Goal: Information Seeking & Learning: Find specific fact

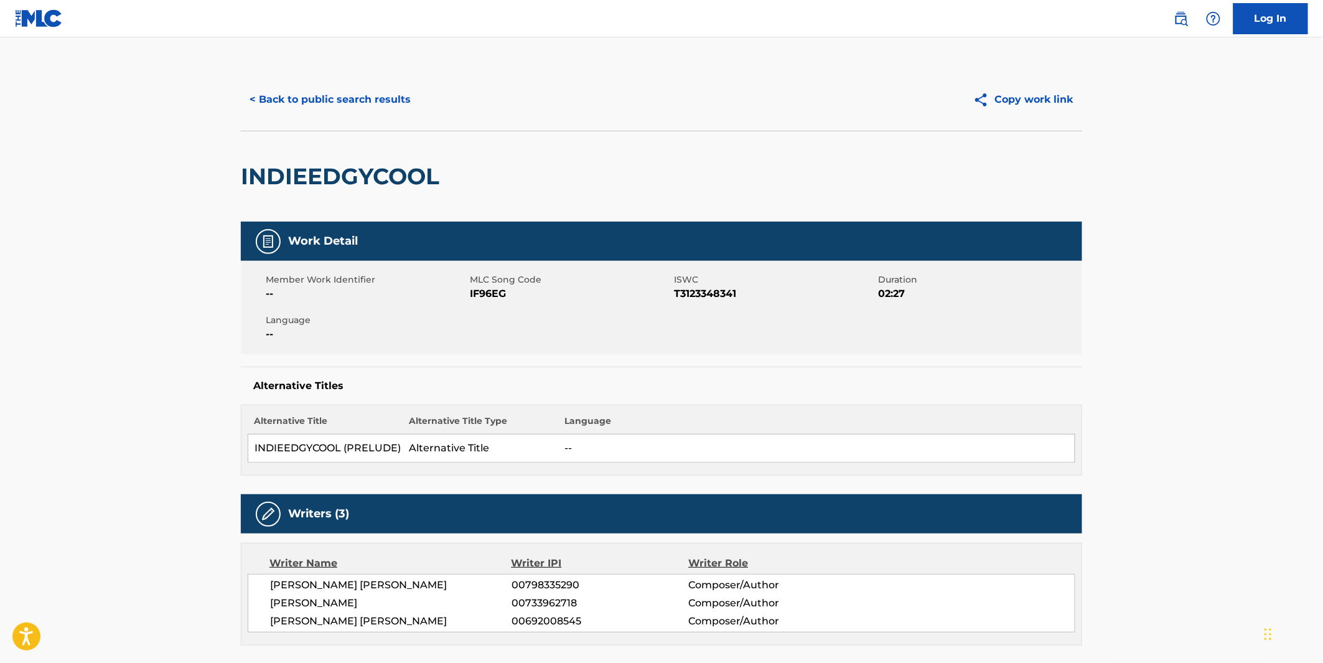
click at [365, 107] on button "< Back to public search results" at bounding box center [330, 99] width 179 height 31
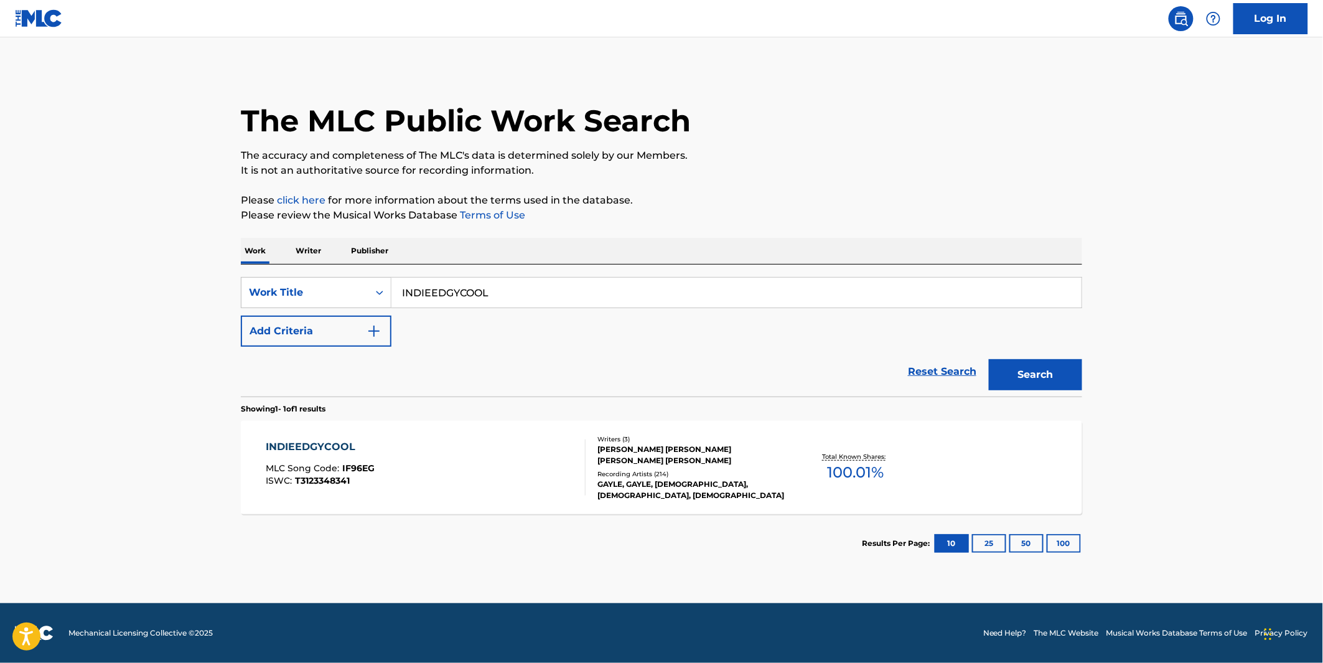
click at [451, 290] on input "INDIEEDGYCOOL" at bounding box center [737, 293] width 690 height 30
paste input "ELUSIVENESS"
type input "ELUSIVENESS"
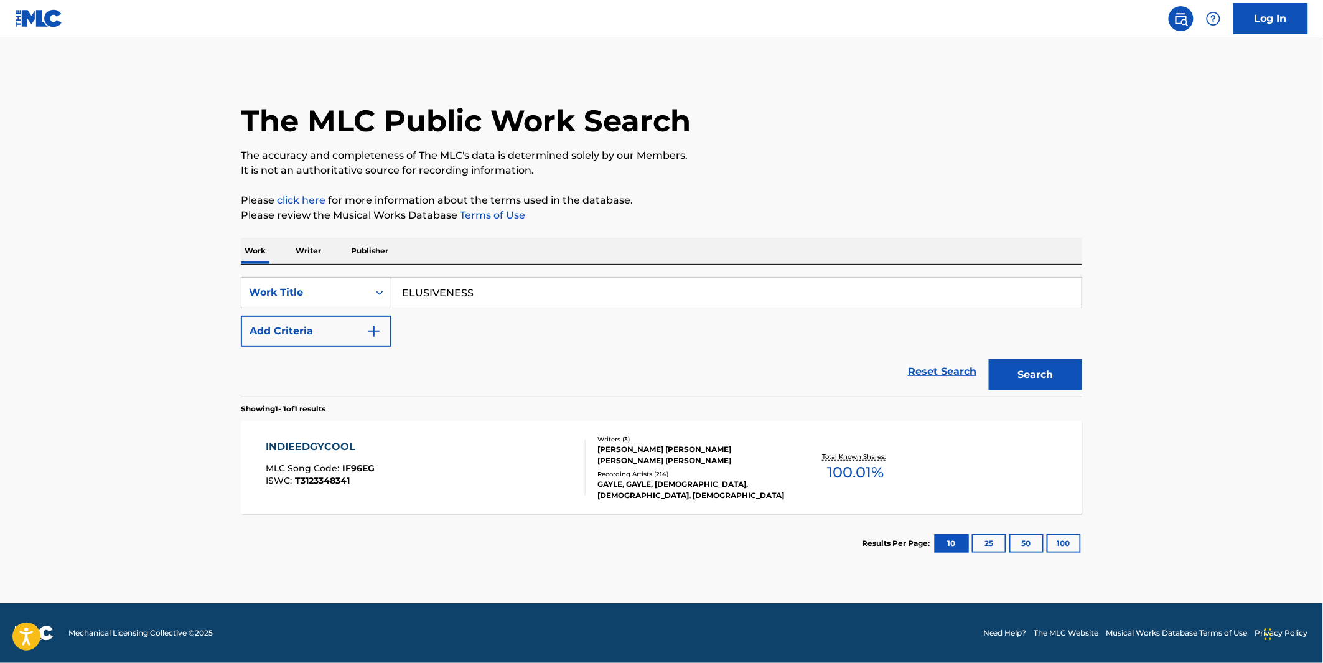
click at [861, 179] on div "The MLC Public Work Search The accuracy and completeness of The MLC's data is d…" at bounding box center [662, 320] width 872 height 504
click at [1033, 364] on button "Search" at bounding box center [1035, 374] width 93 height 31
click at [397, 474] on div "ELUSIVENESS MLC Song Code : EC5TBL ISWC : T3052552617" at bounding box center [426, 467] width 320 height 56
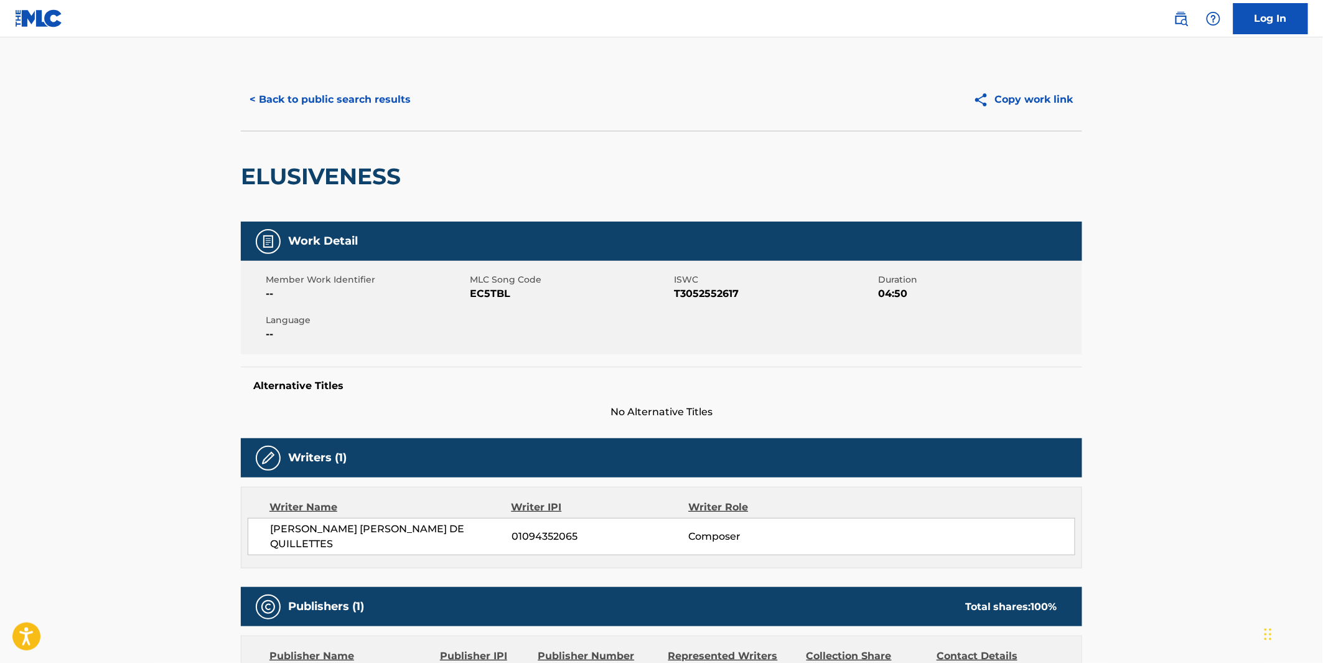
click at [360, 105] on button "< Back to public search results" at bounding box center [330, 99] width 179 height 31
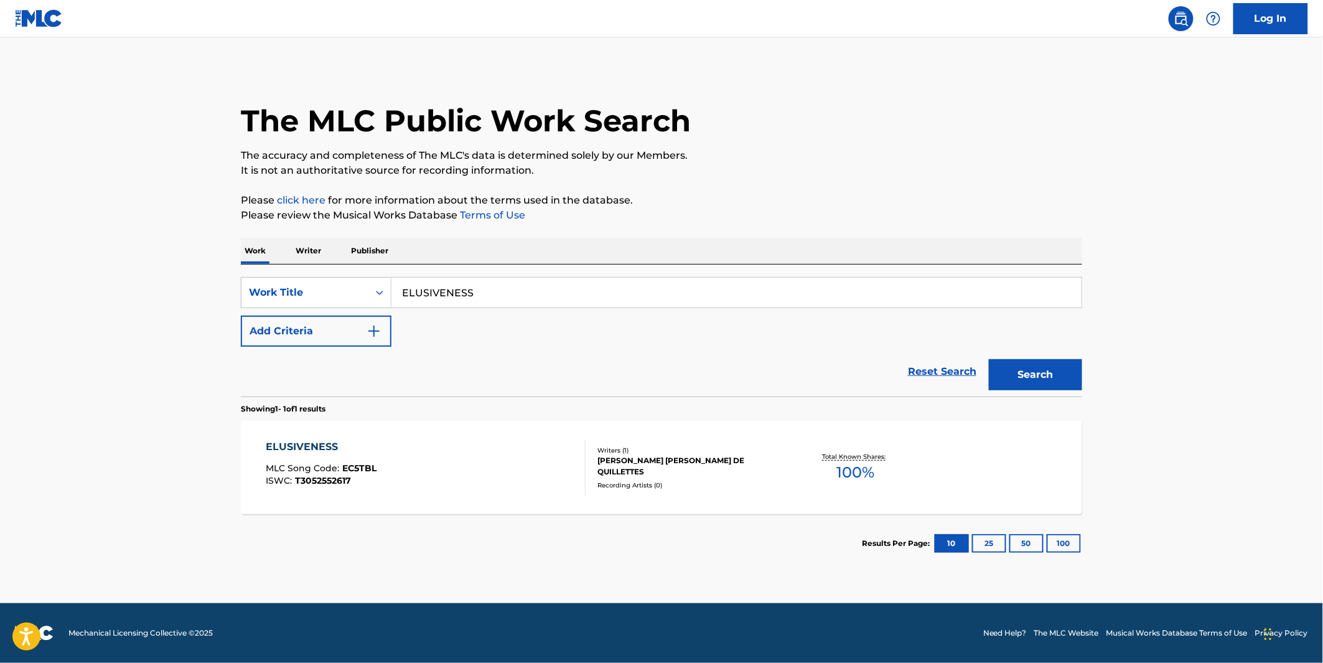
click at [428, 300] on input "ELUSIVENESS" at bounding box center [737, 293] width 690 height 30
click at [439, 293] on input "FANTADTIC" at bounding box center [737, 293] width 690 height 30
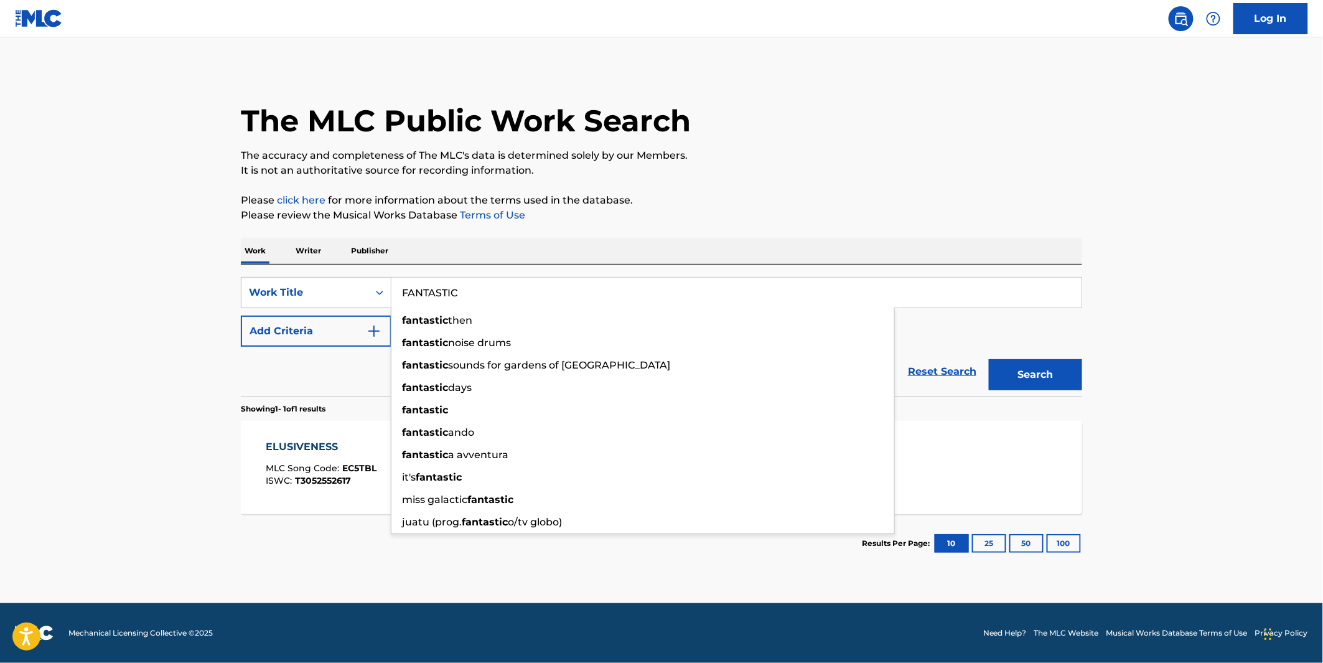
type input "FANTASTIC"
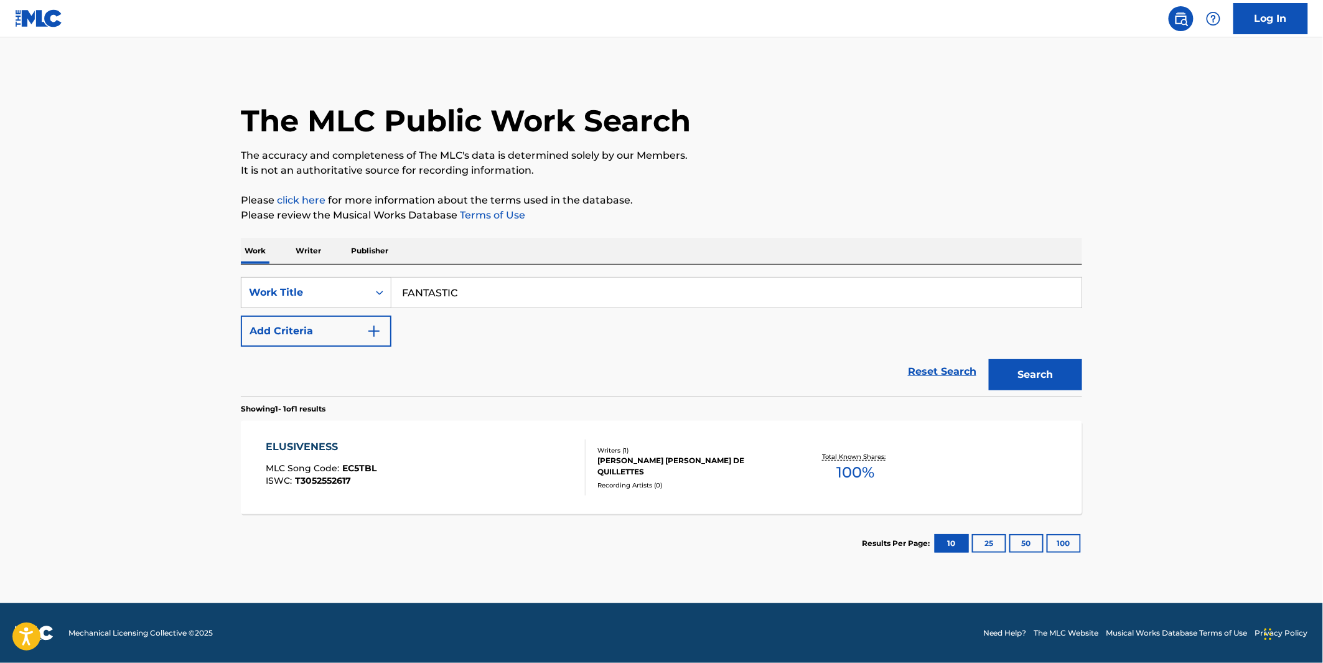
click at [942, 134] on div "The MLC Public Work Search" at bounding box center [662, 113] width 842 height 91
click at [367, 328] on img "Search Form" at bounding box center [374, 331] width 15 height 15
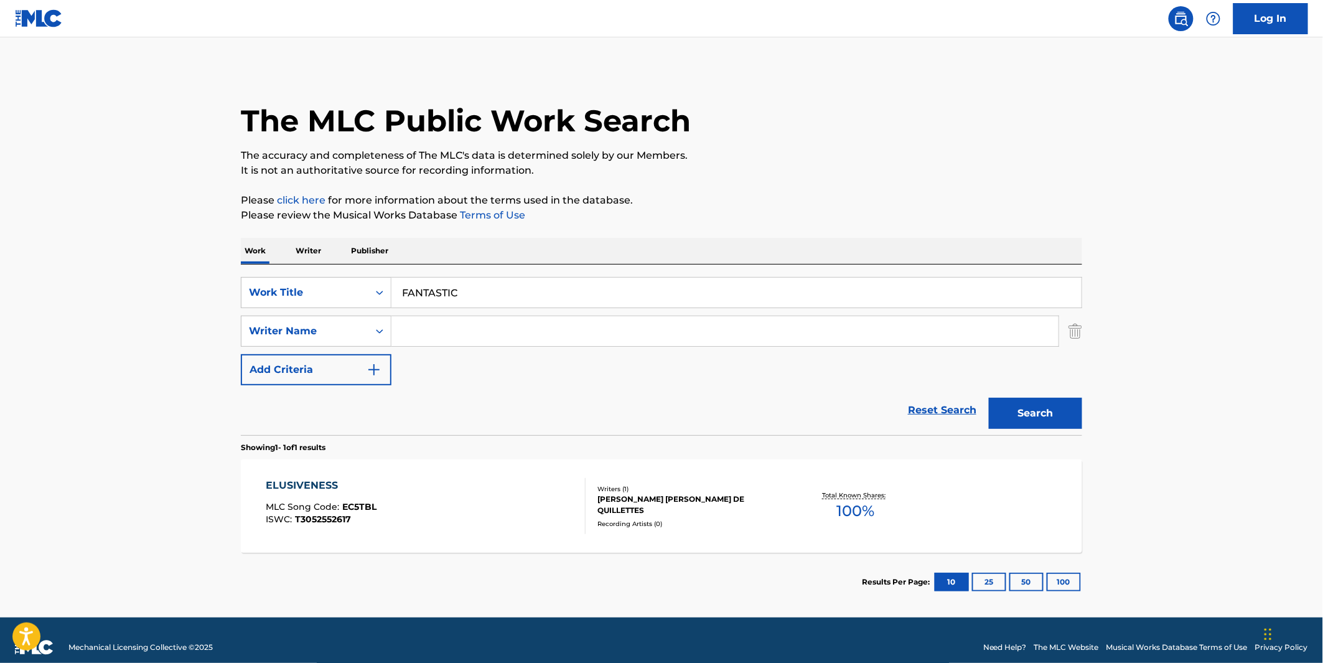
click at [457, 319] on input "Search Form" at bounding box center [725, 331] width 667 height 30
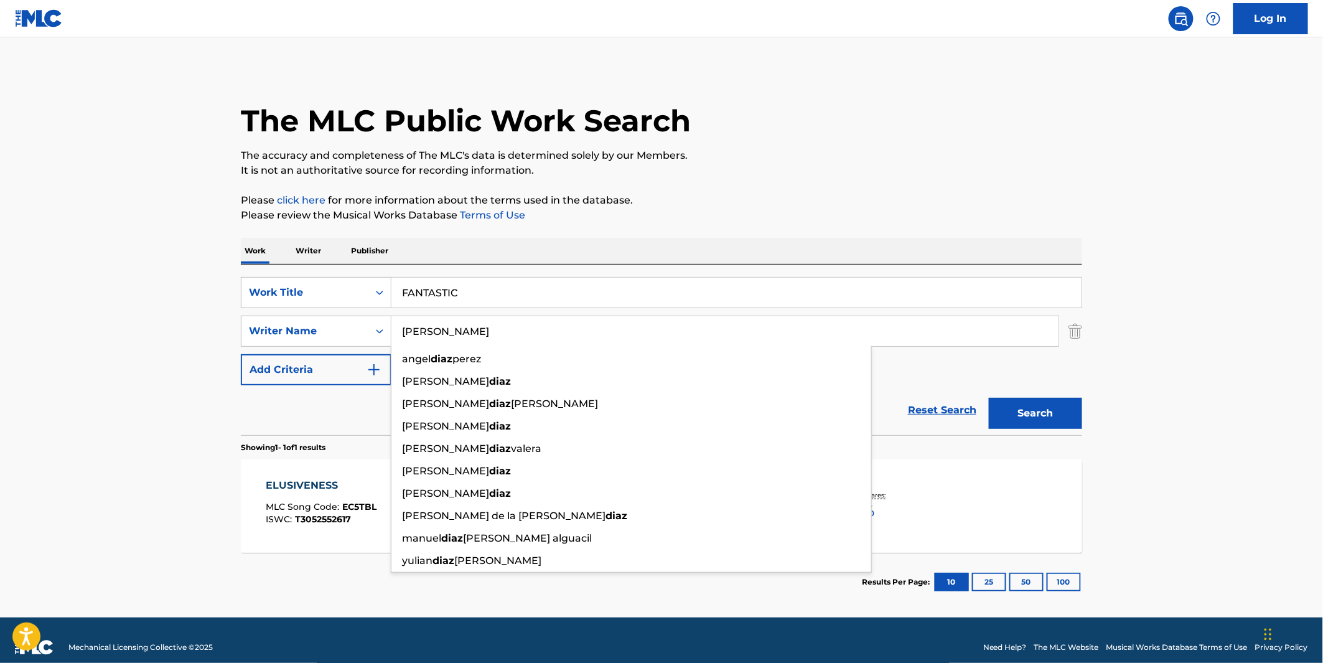
type input "DIAZ"
click at [989, 398] on button "Search" at bounding box center [1035, 413] width 93 height 31
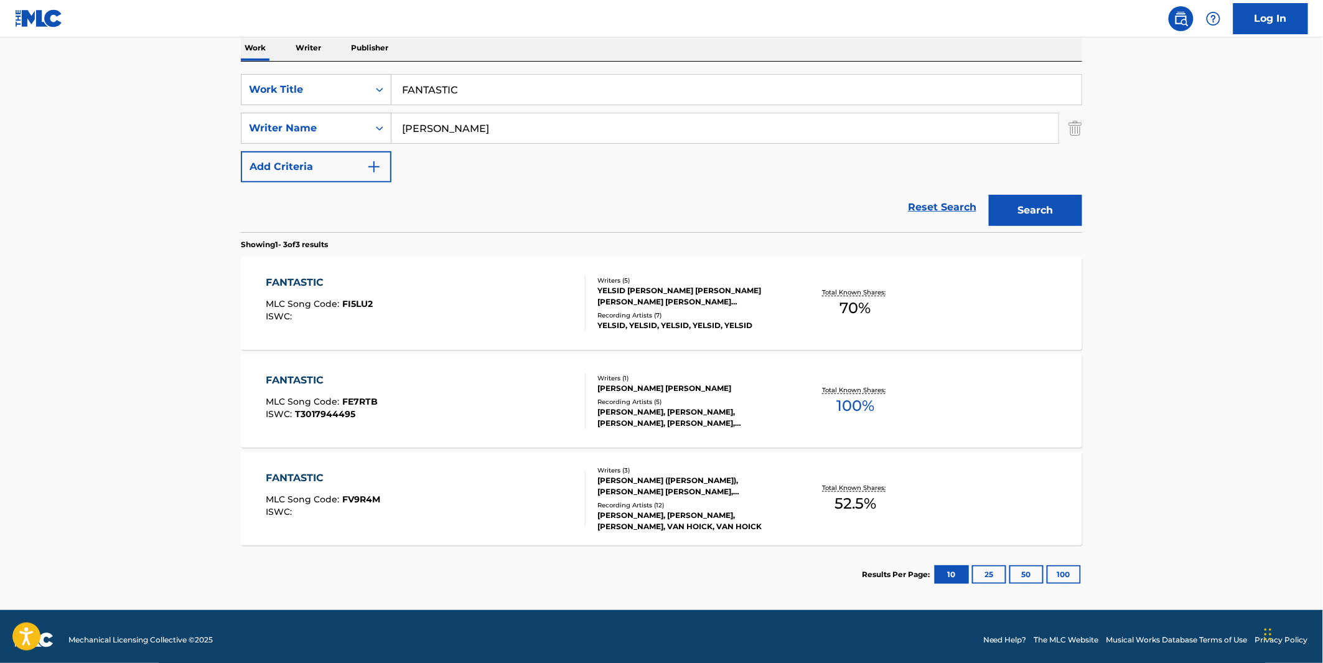
scroll to position [209, 0]
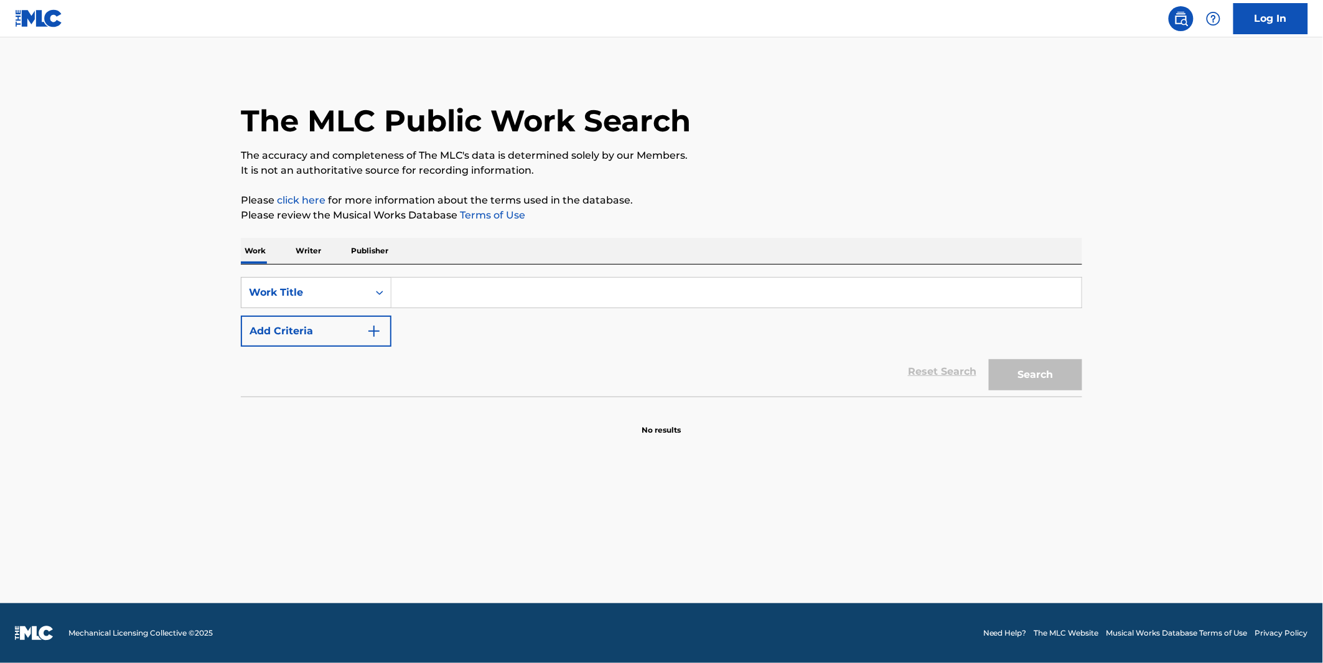
click at [471, 306] on input "Search Form" at bounding box center [737, 293] width 690 height 30
paste input "Elevating Arousal"
type input "Elevating Arousal"
click at [1031, 375] on button "Search" at bounding box center [1035, 374] width 93 height 31
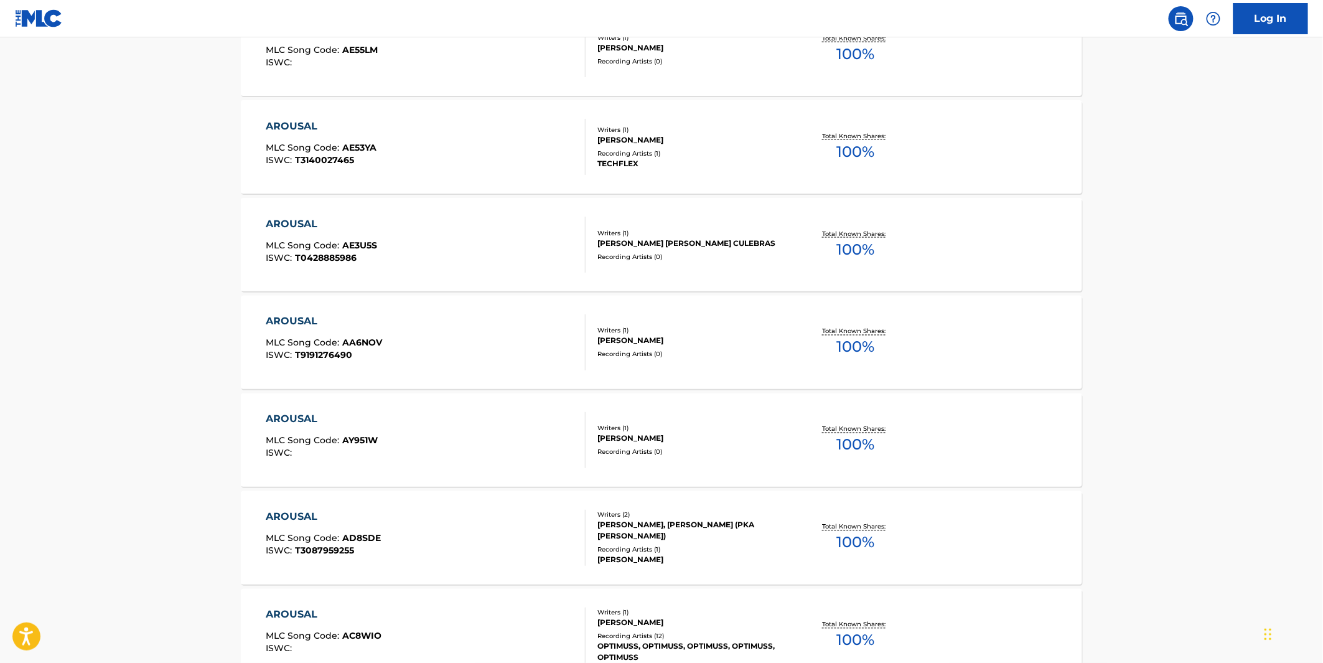
scroll to position [860, 0]
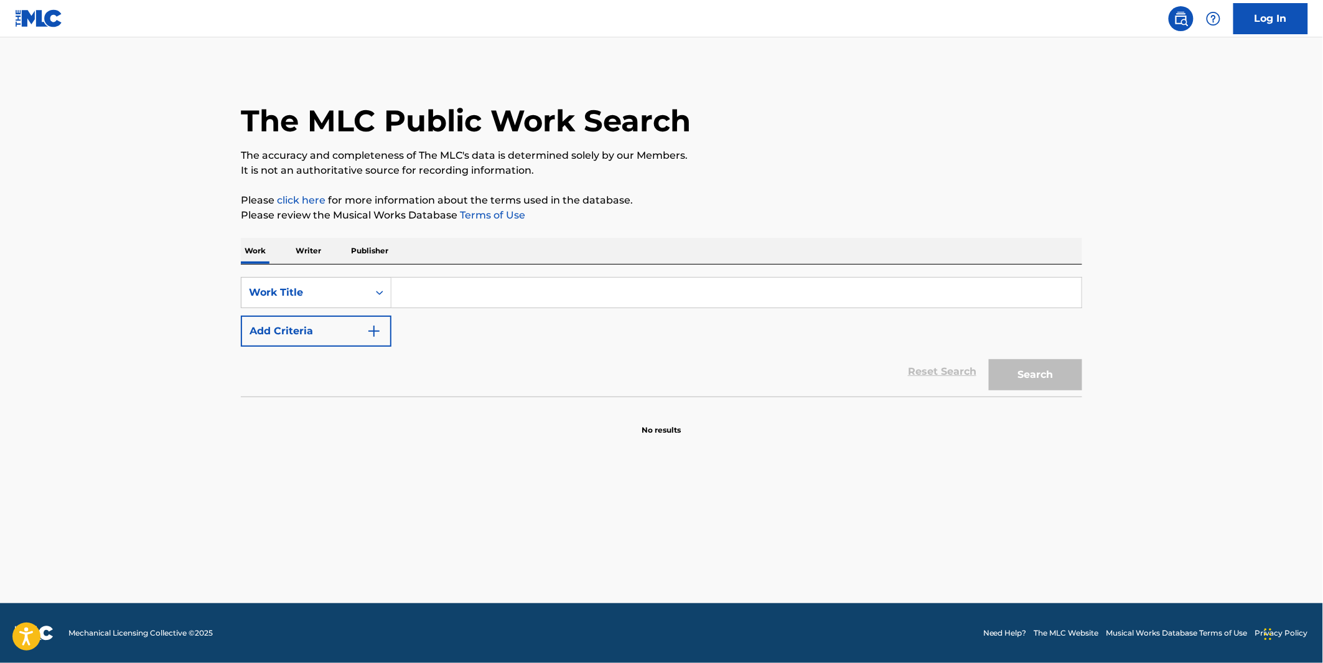
click at [482, 301] on input "Search Form" at bounding box center [737, 293] width 690 height 30
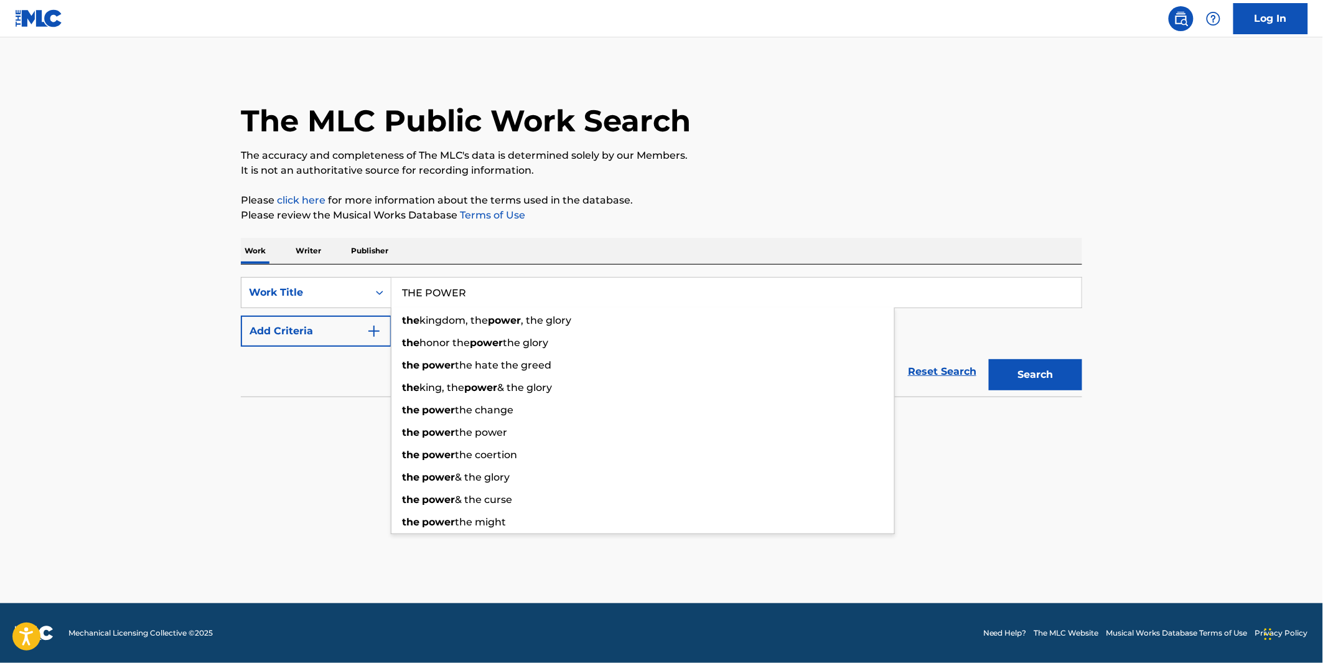
type input "THE POWER"
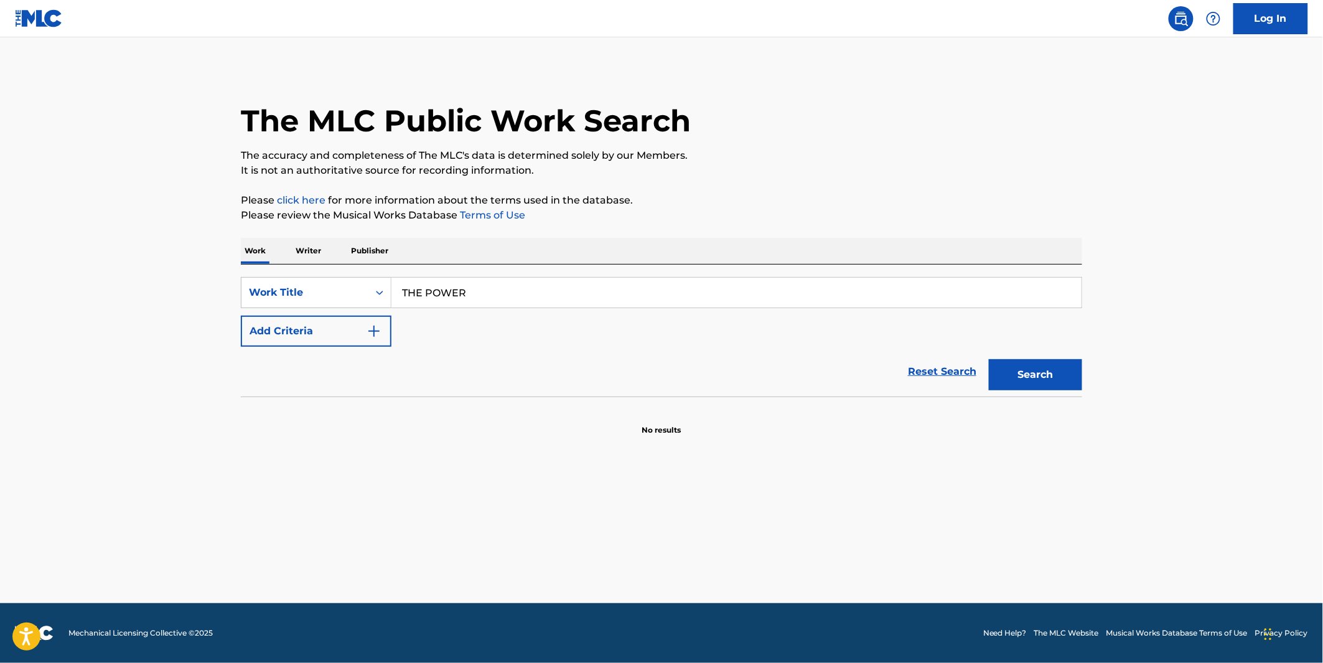
drag, startPoint x: 799, startPoint y: 163, endPoint x: 533, endPoint y: 291, distance: 295.7
click at [795, 166] on p "It is not an authoritative source for recording information." at bounding box center [662, 170] width 842 height 15
drag, startPoint x: 322, startPoint y: 350, endPoint x: 339, endPoint y: 336, distance: 22.6
click at [324, 350] on div "Reset Search Search" at bounding box center [662, 372] width 842 height 50
click at [339, 335] on button "Add Criteria" at bounding box center [316, 331] width 151 height 31
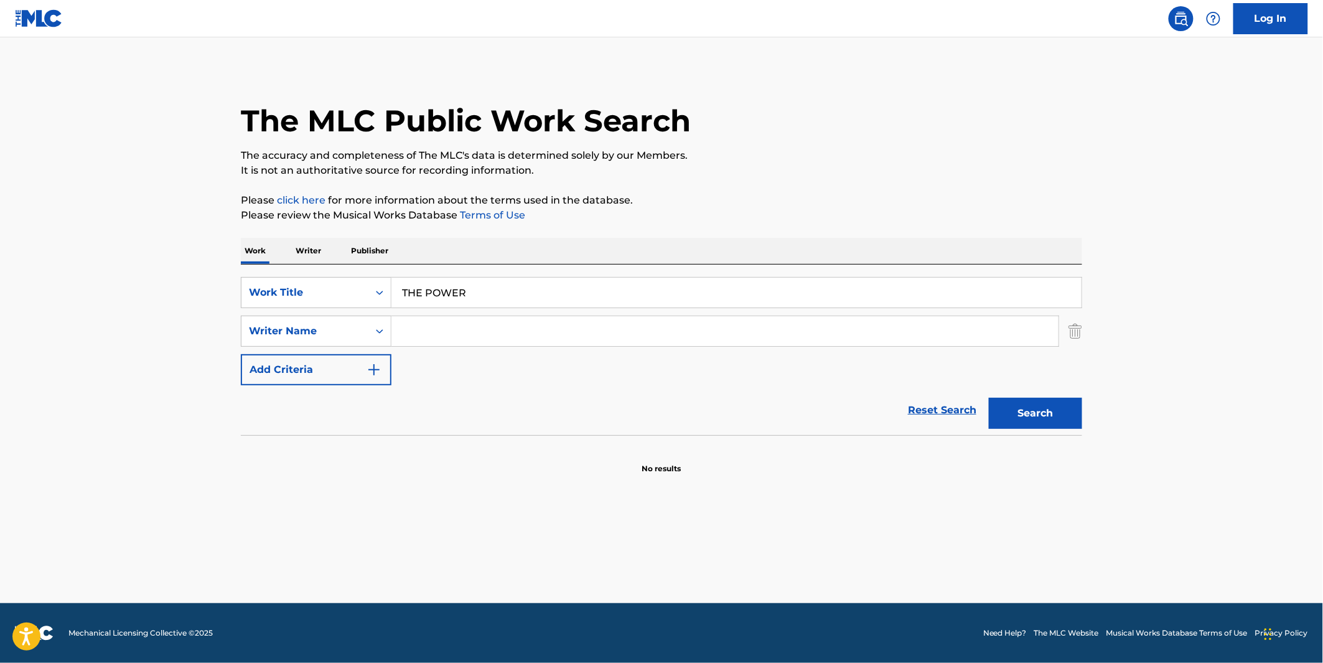
click at [444, 339] on input "Search Form" at bounding box center [725, 331] width 667 height 30
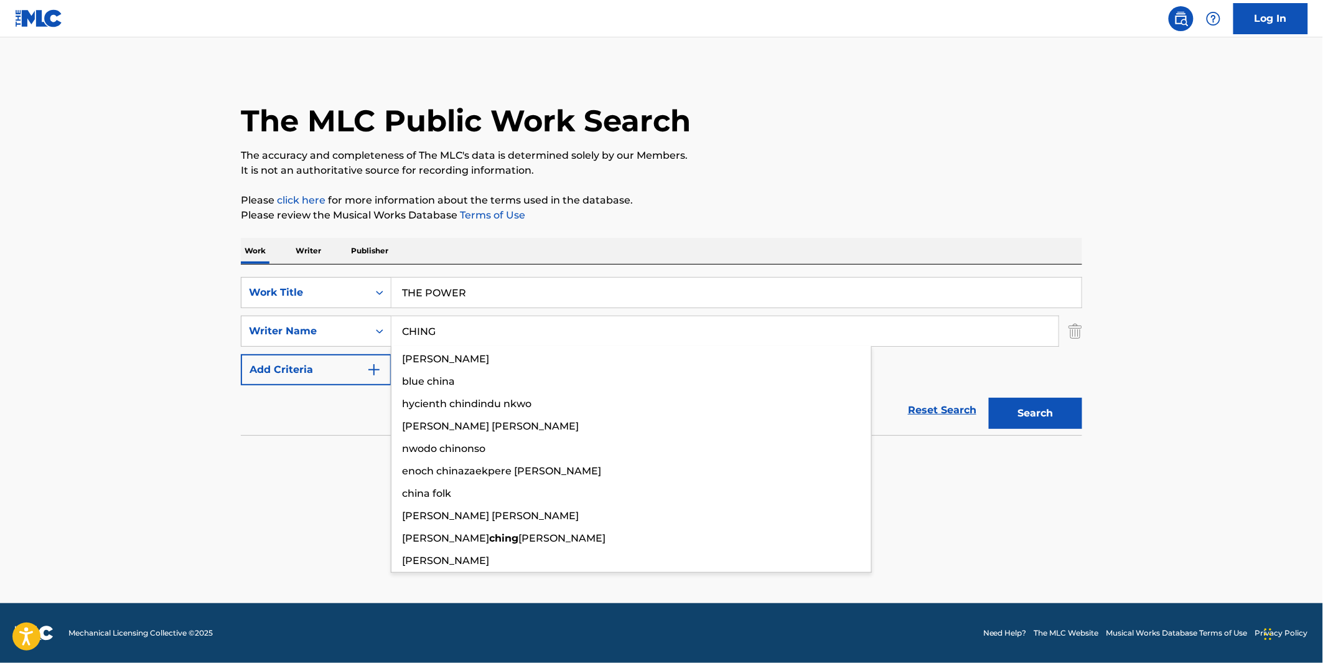
type input "CHING"
click at [989, 398] on button "Search" at bounding box center [1035, 413] width 93 height 31
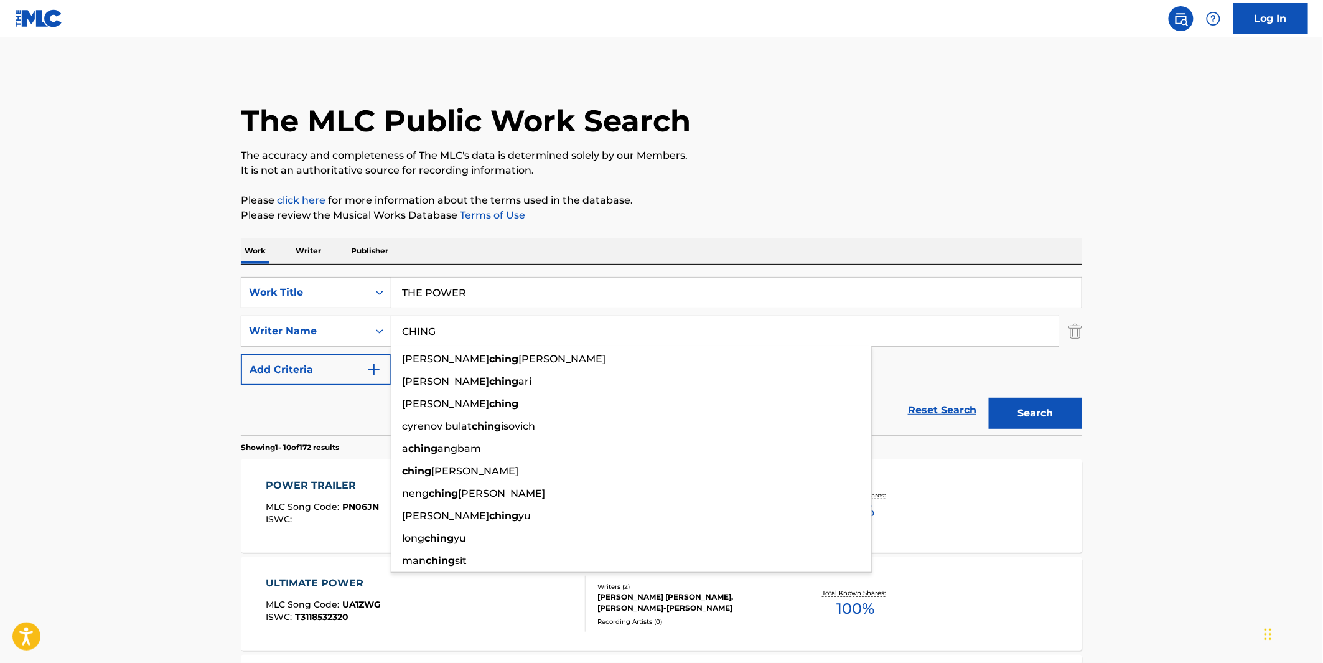
click at [863, 123] on div "The MLC Public Work Search" at bounding box center [662, 113] width 842 height 91
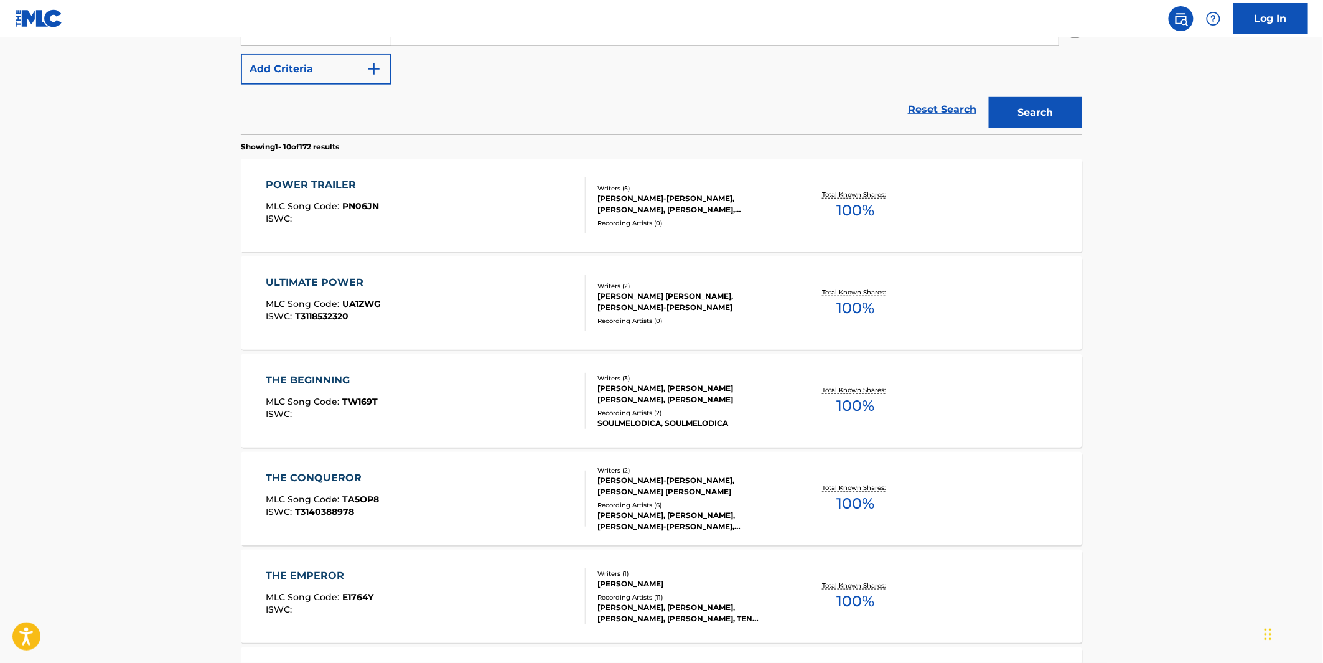
scroll to position [276, 0]
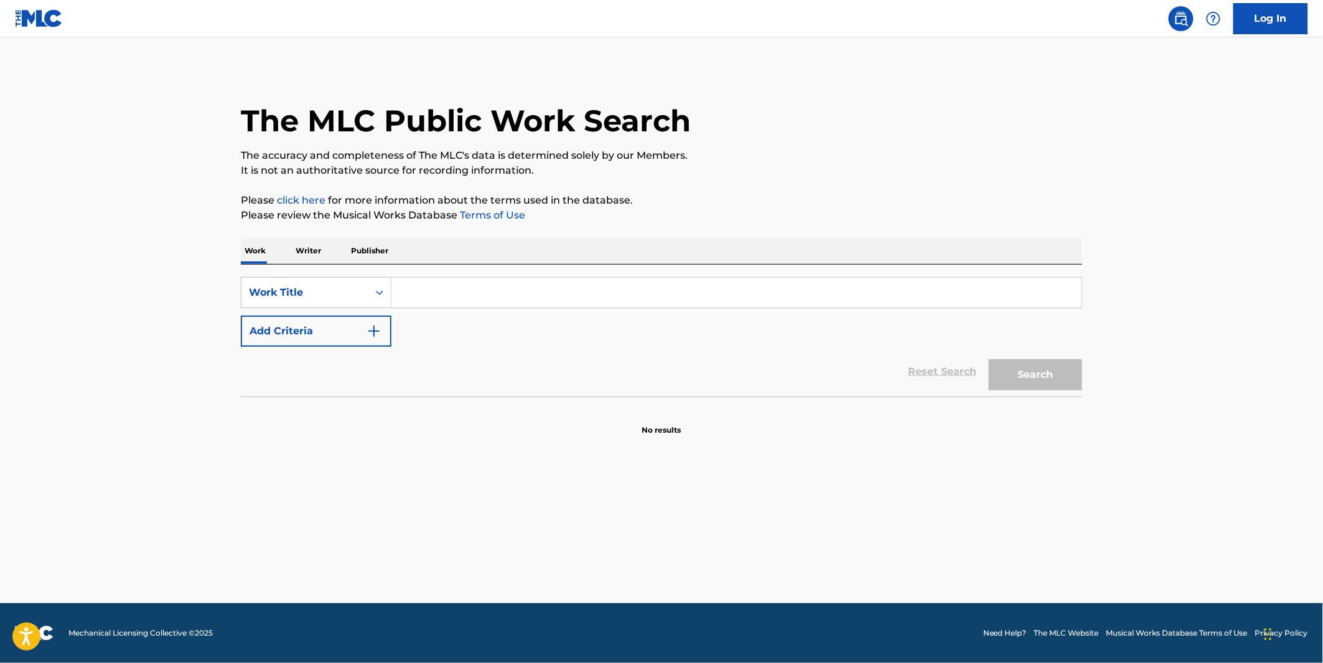
click at [514, 302] on input "Search Form" at bounding box center [737, 293] width 690 height 30
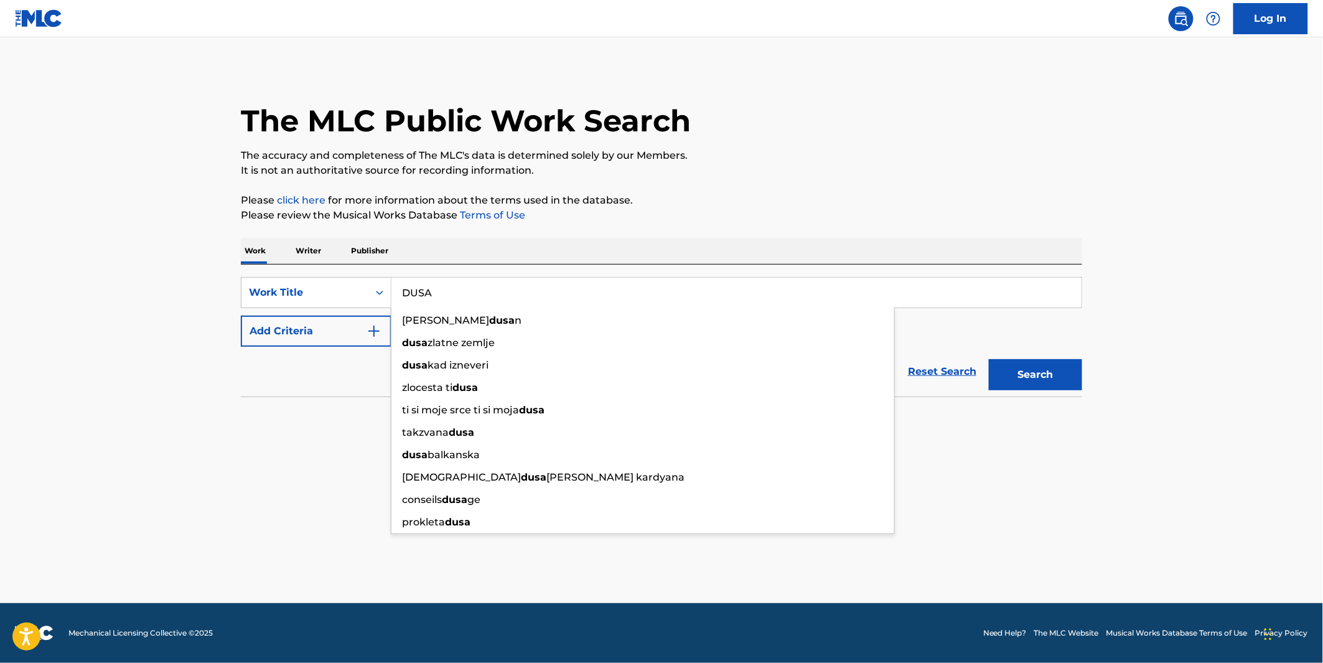
type input "DUSA"
click at [331, 341] on button "Add Criteria" at bounding box center [316, 331] width 151 height 31
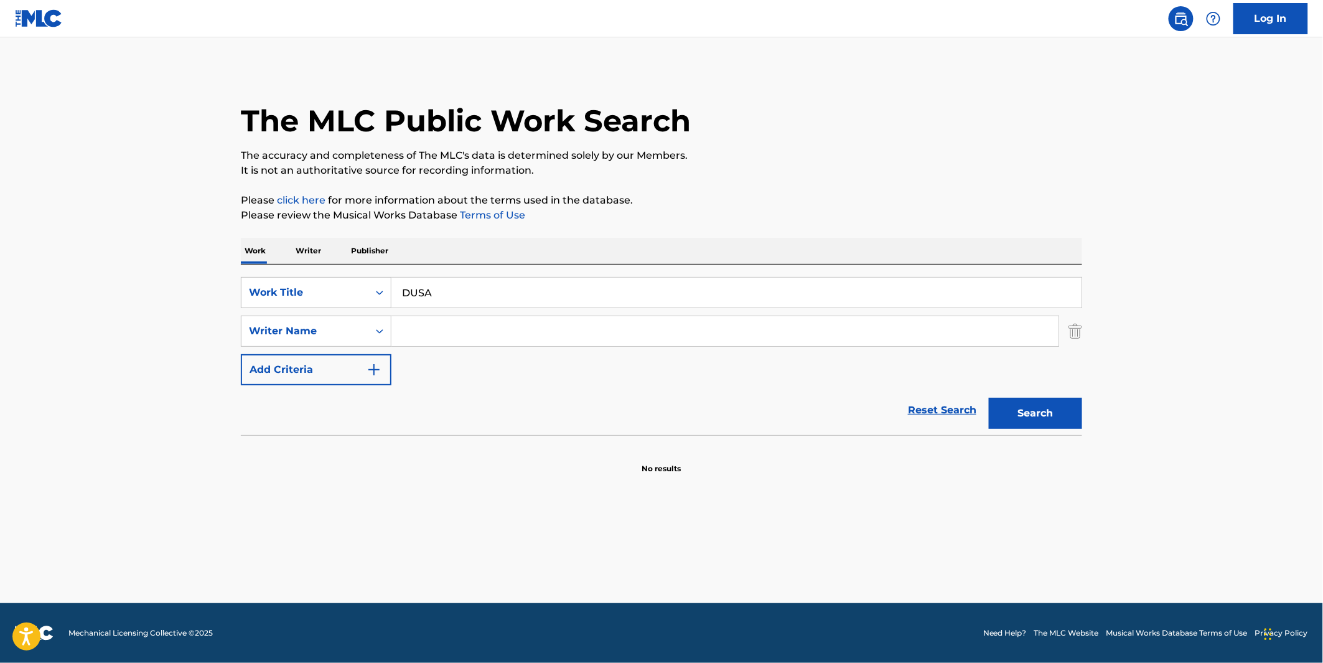
click at [464, 339] on input "Search Form" at bounding box center [725, 331] width 667 height 30
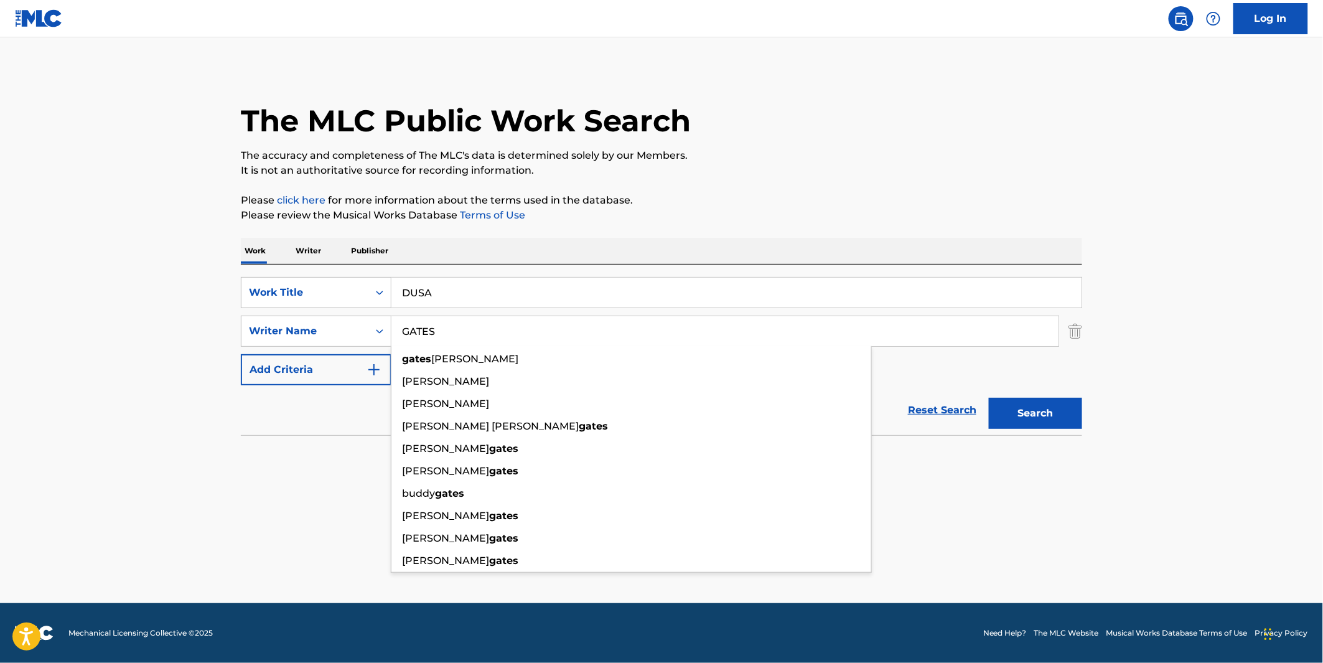
type input "GATES"
click at [989, 398] on button "Search" at bounding box center [1035, 413] width 93 height 31
click at [723, 135] on div "The MLC Public Work Search" at bounding box center [662, 113] width 842 height 91
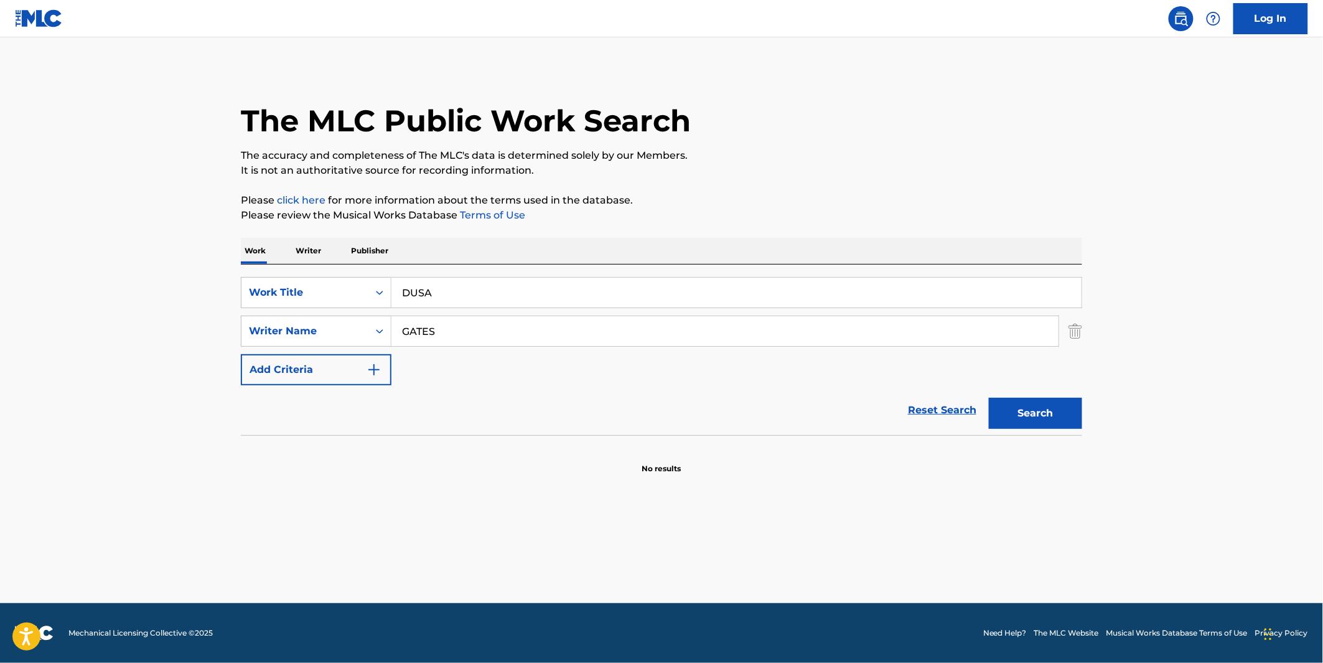
click at [1044, 406] on button "Search" at bounding box center [1035, 413] width 93 height 31
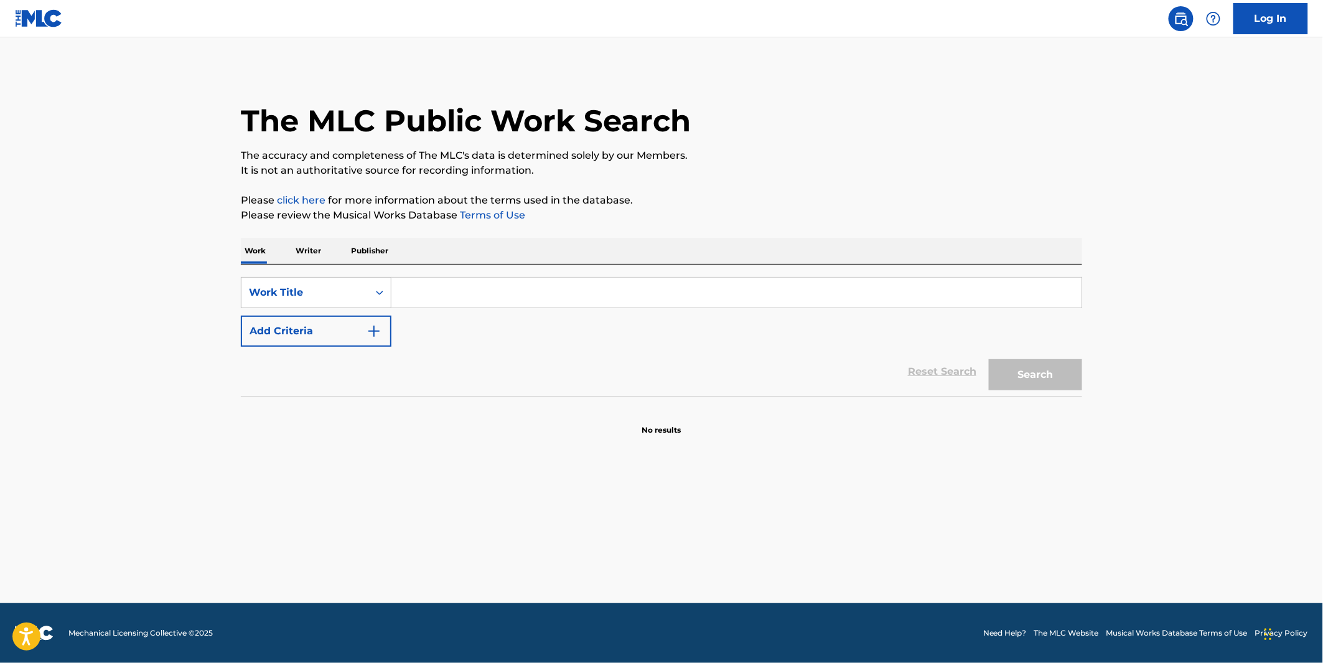
click at [712, 281] on input "Search Form" at bounding box center [737, 293] width 690 height 30
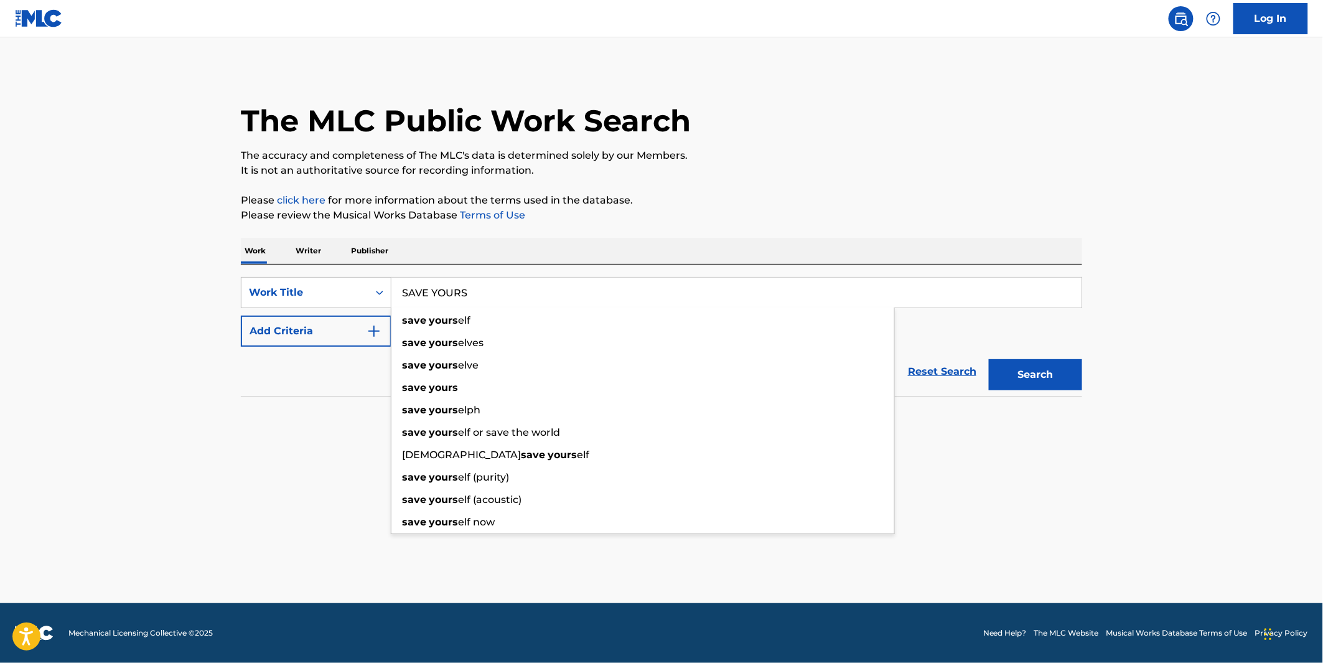
type input "SAVE YOURS"
click at [355, 337] on button "Add Criteria" at bounding box center [316, 331] width 151 height 31
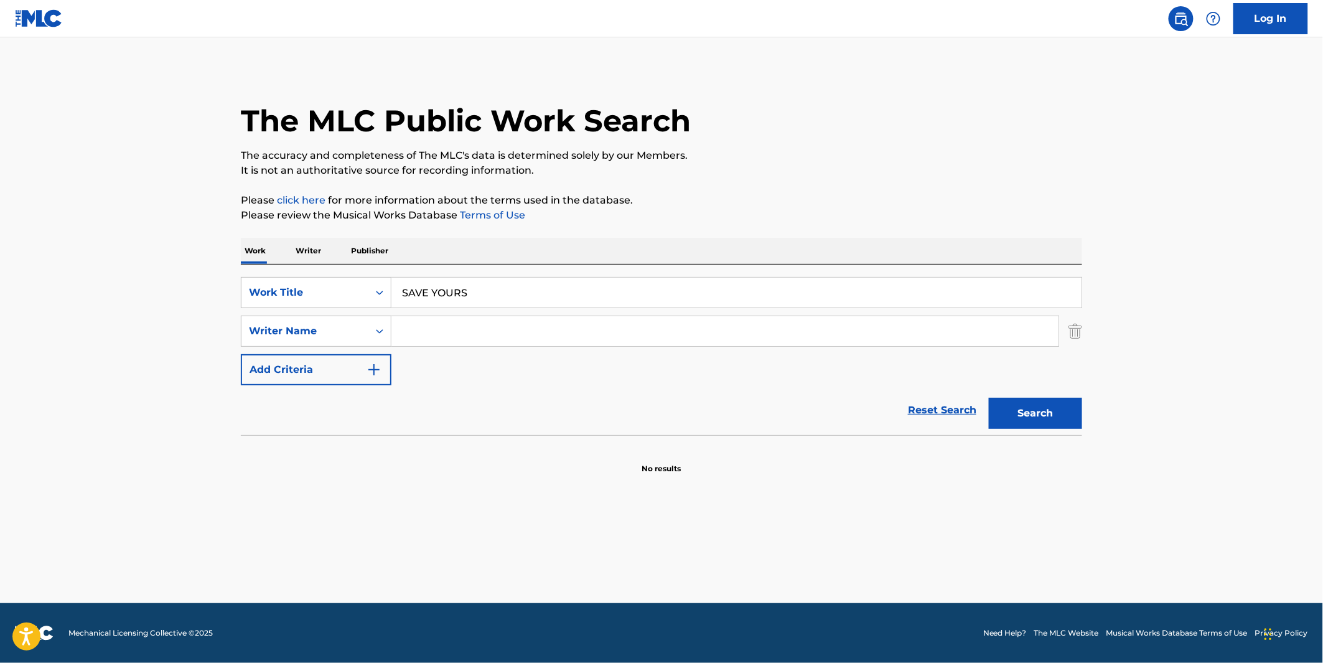
click at [449, 333] on input "Search Form" at bounding box center [725, 331] width 667 height 30
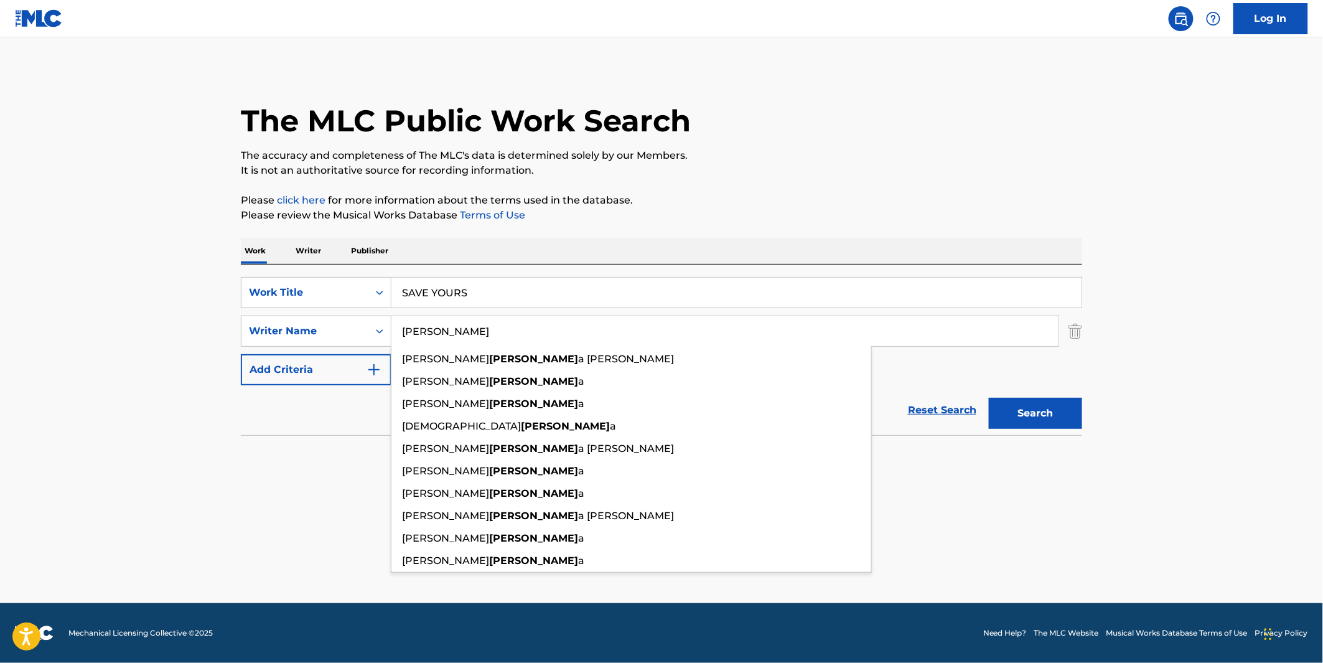
type input "MENDOZA"
click at [989, 398] on button "Search" at bounding box center [1035, 413] width 93 height 31
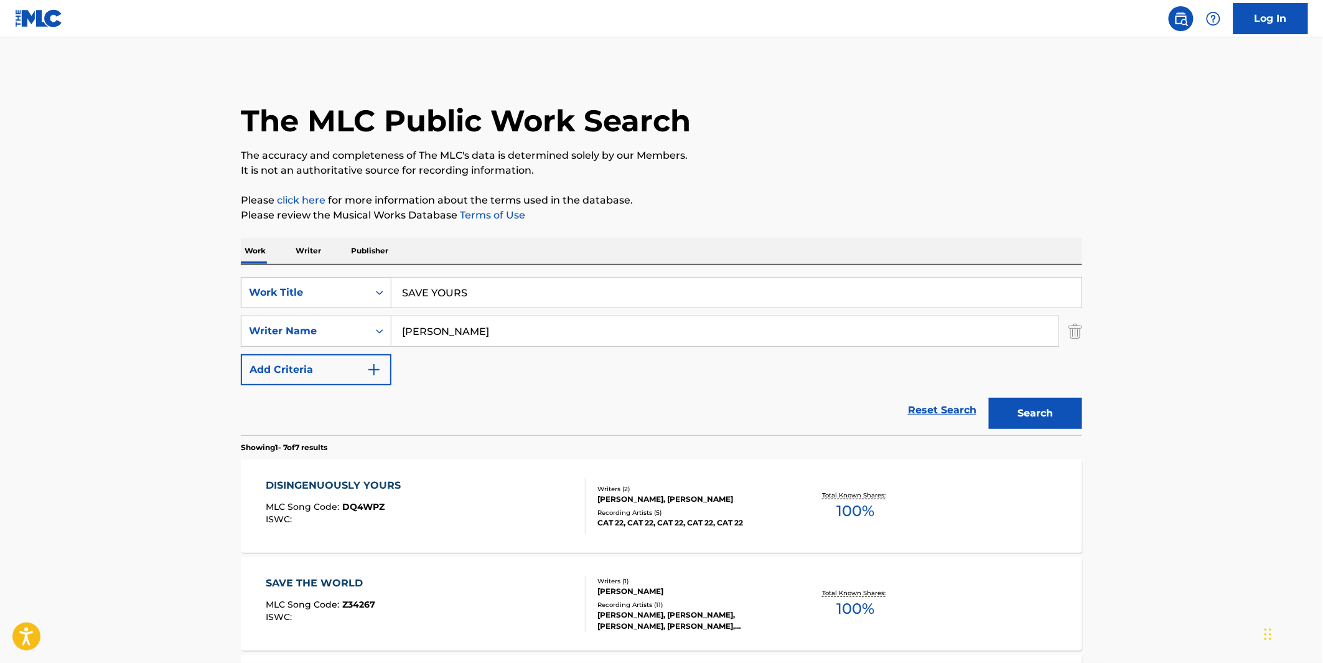
drag, startPoint x: 733, startPoint y: 14, endPoint x: 891, endPoint y: 140, distance: 201.5
click at [745, 38] on div "Log In The MLC Public Work Search The accuracy and completeness of The MLC's da…" at bounding box center [661, 632] width 1323 height 1264
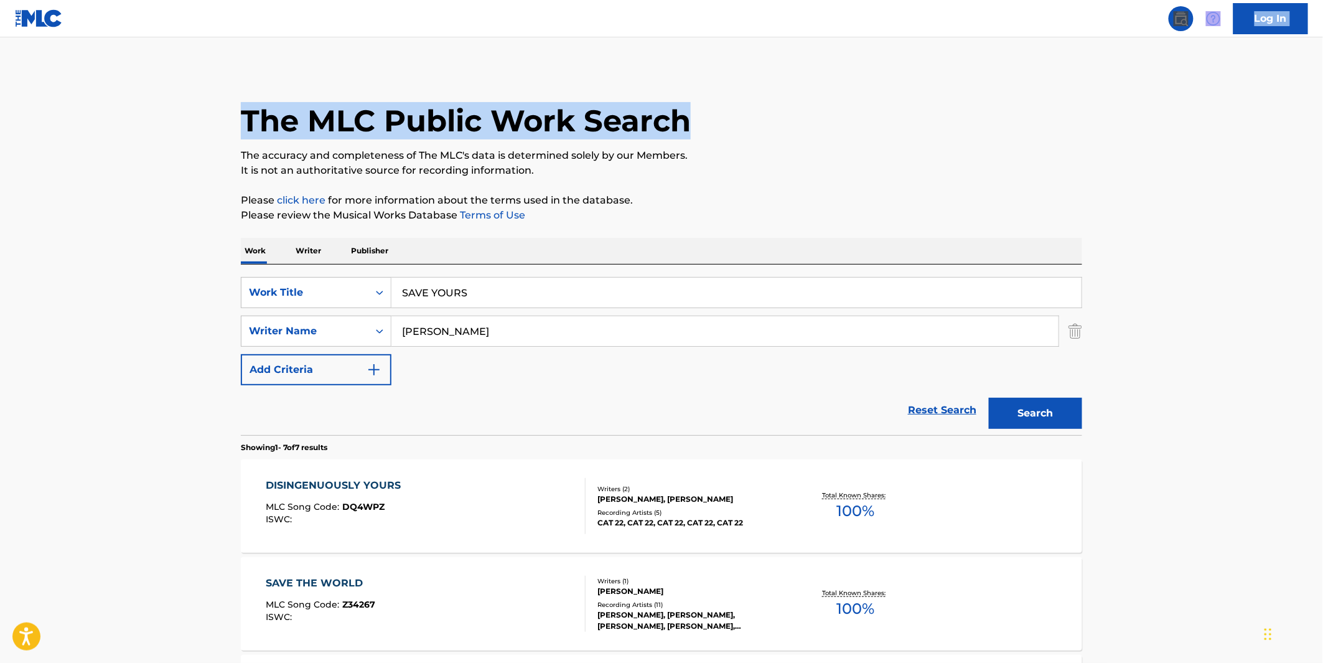
click at [1062, 409] on button "Search" at bounding box center [1035, 413] width 93 height 31
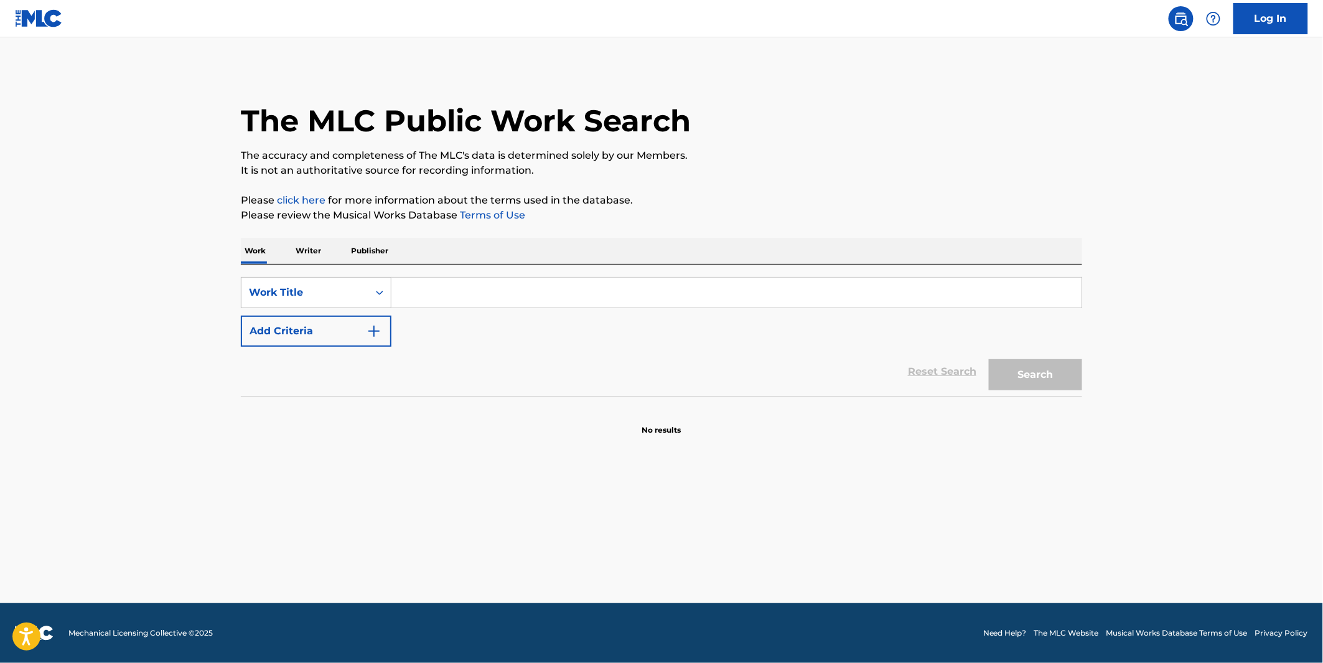
drag, startPoint x: 453, startPoint y: 293, endPoint x: 459, endPoint y: 288, distance: 8.4
click at [453, 293] on input "Search Form" at bounding box center [737, 293] width 690 height 30
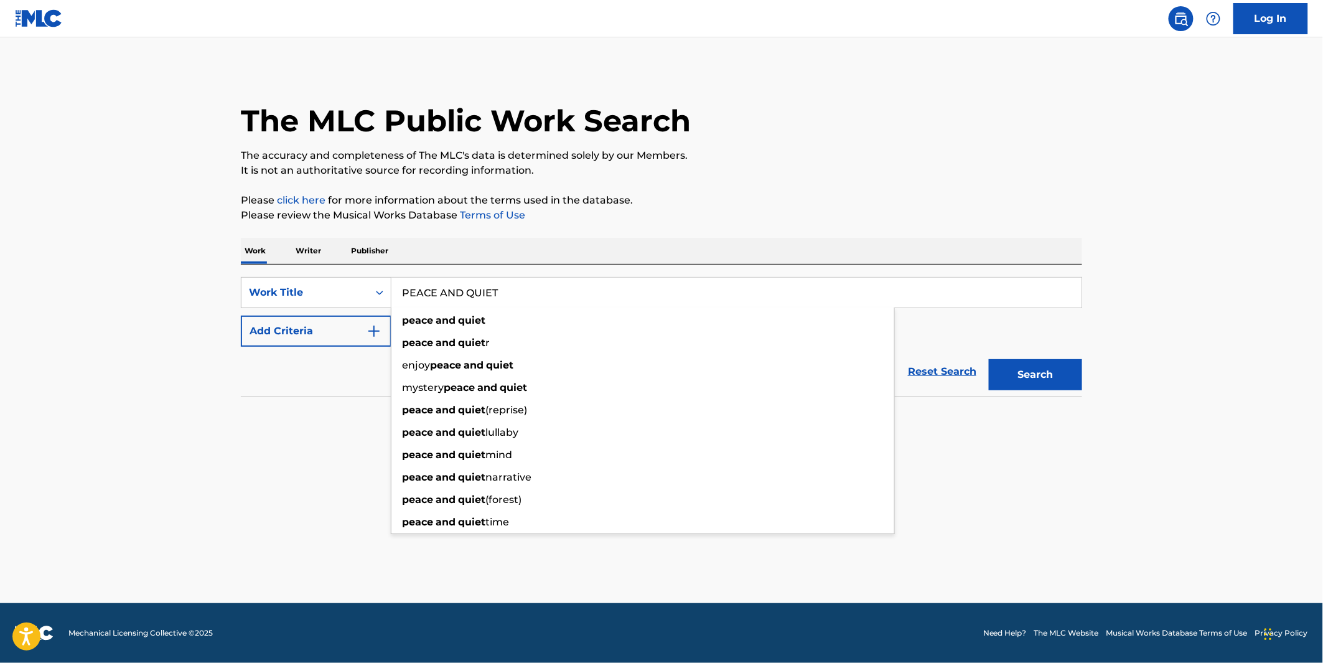
type input "PEACE AND QUIET"
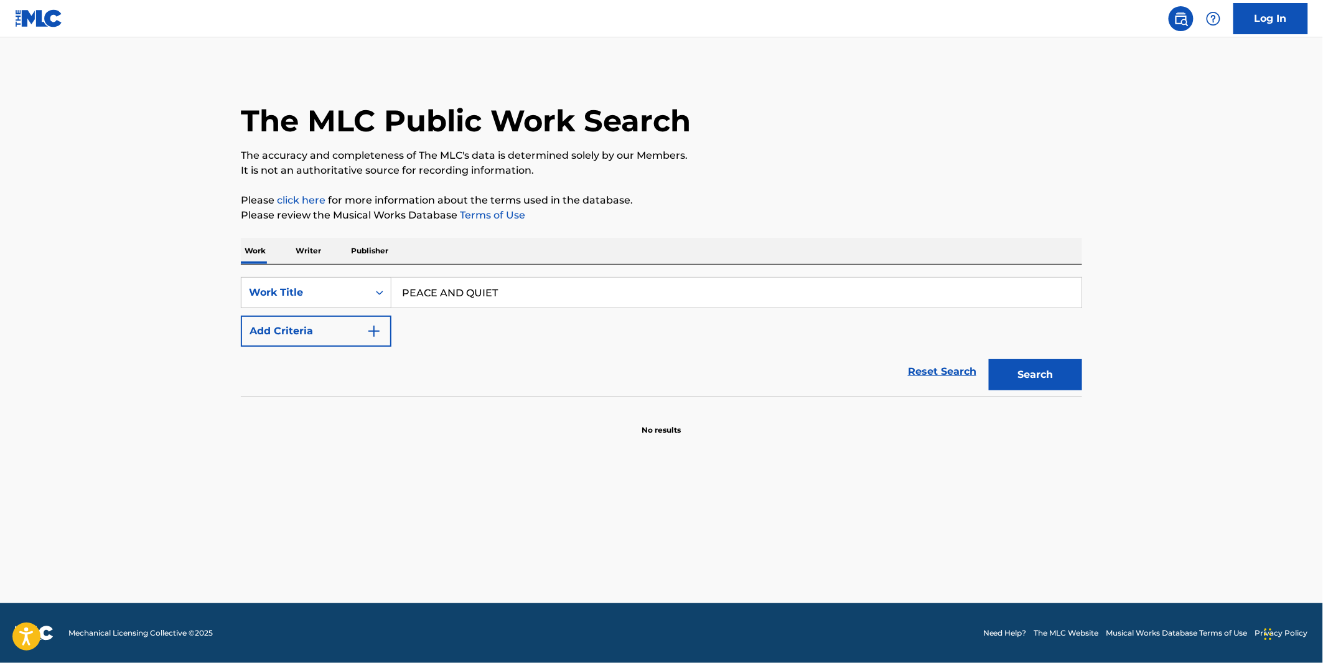
drag, startPoint x: 903, startPoint y: 128, endPoint x: 799, endPoint y: 176, distance: 114.2
click at [897, 128] on div "The MLC Public Work Search" at bounding box center [662, 113] width 842 height 91
click at [295, 327] on button "Add Criteria" at bounding box center [316, 331] width 151 height 31
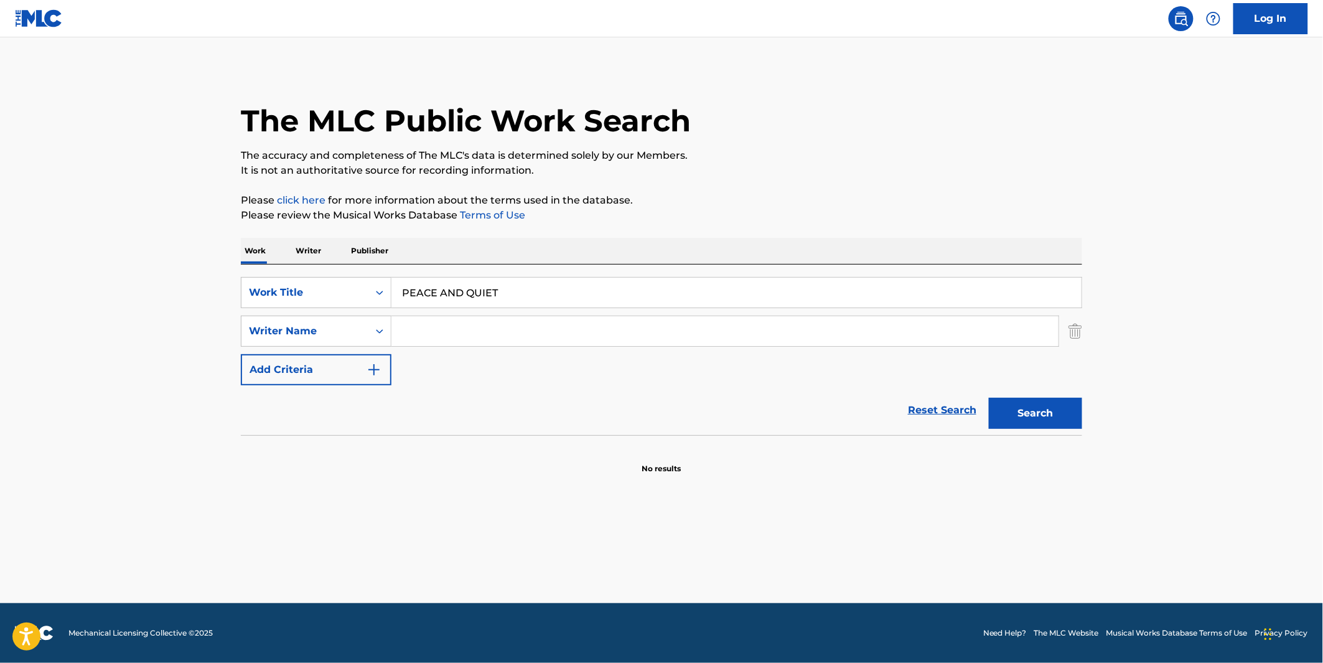
click at [455, 333] on input "Search Form" at bounding box center [725, 331] width 667 height 30
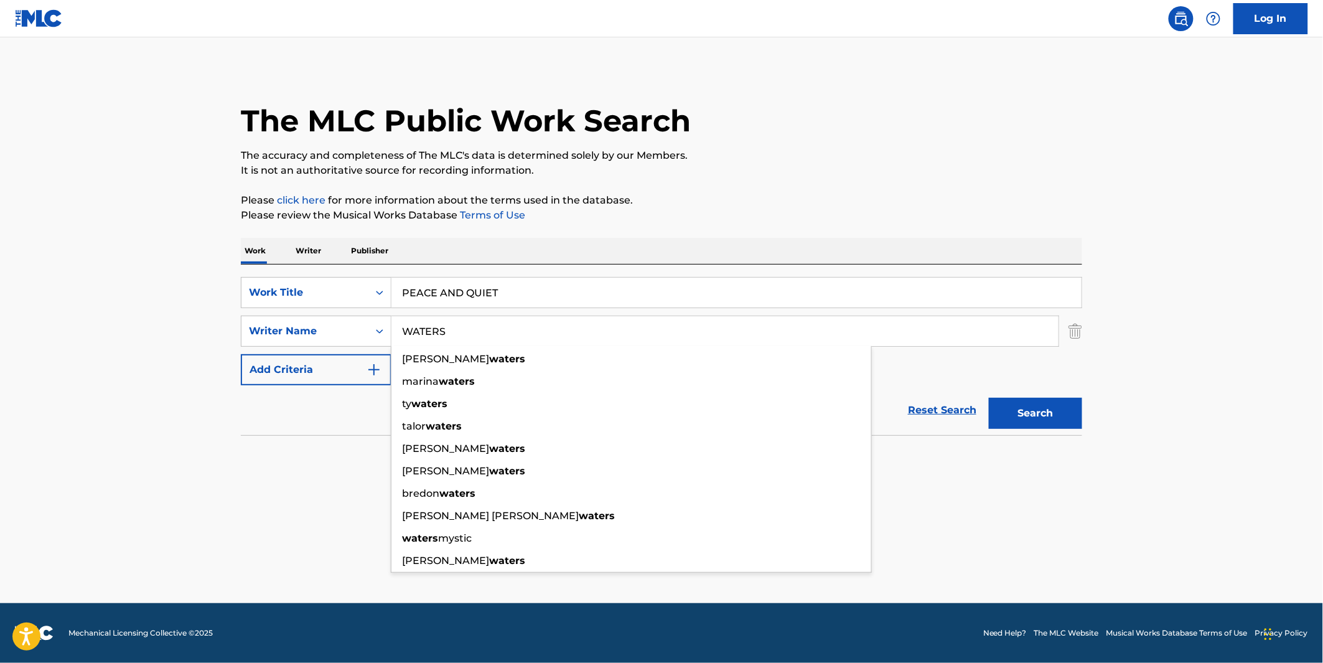
type input "WATERS"
click at [1197, 139] on main "The MLC Public Work Search The accuracy and completeness of The MLC's data is d…" at bounding box center [661, 320] width 1323 height 566
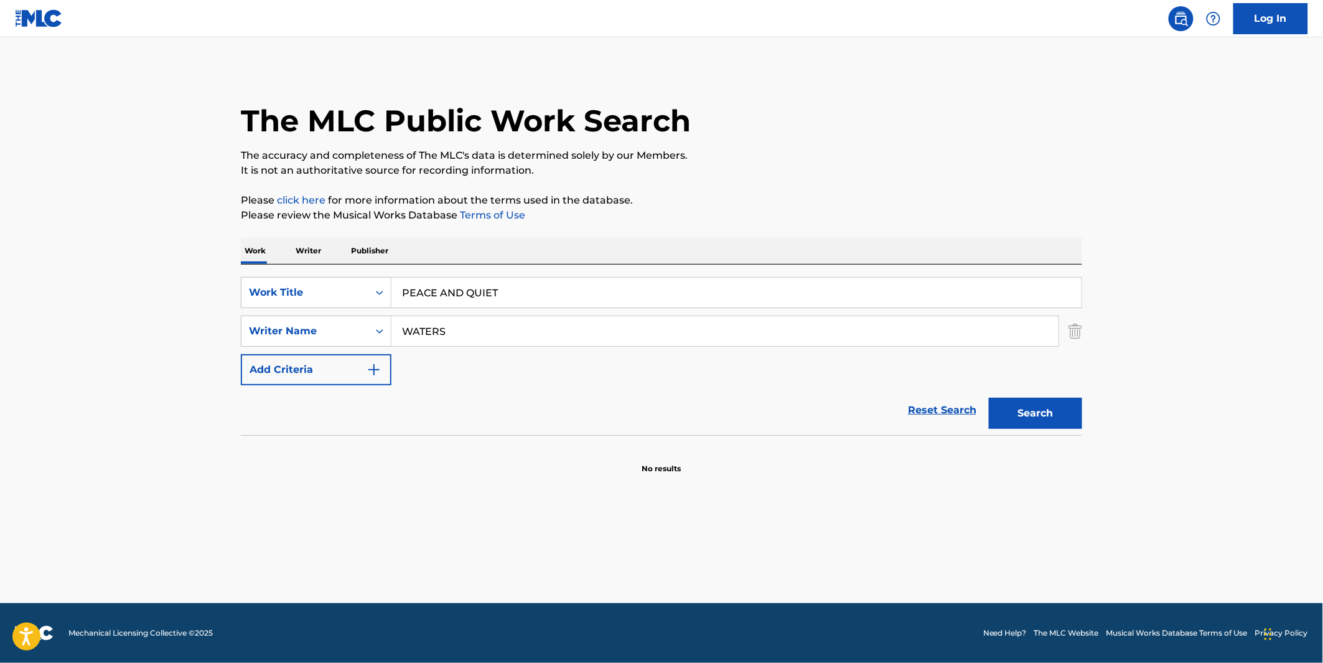
click at [1040, 411] on button "Search" at bounding box center [1035, 413] width 93 height 31
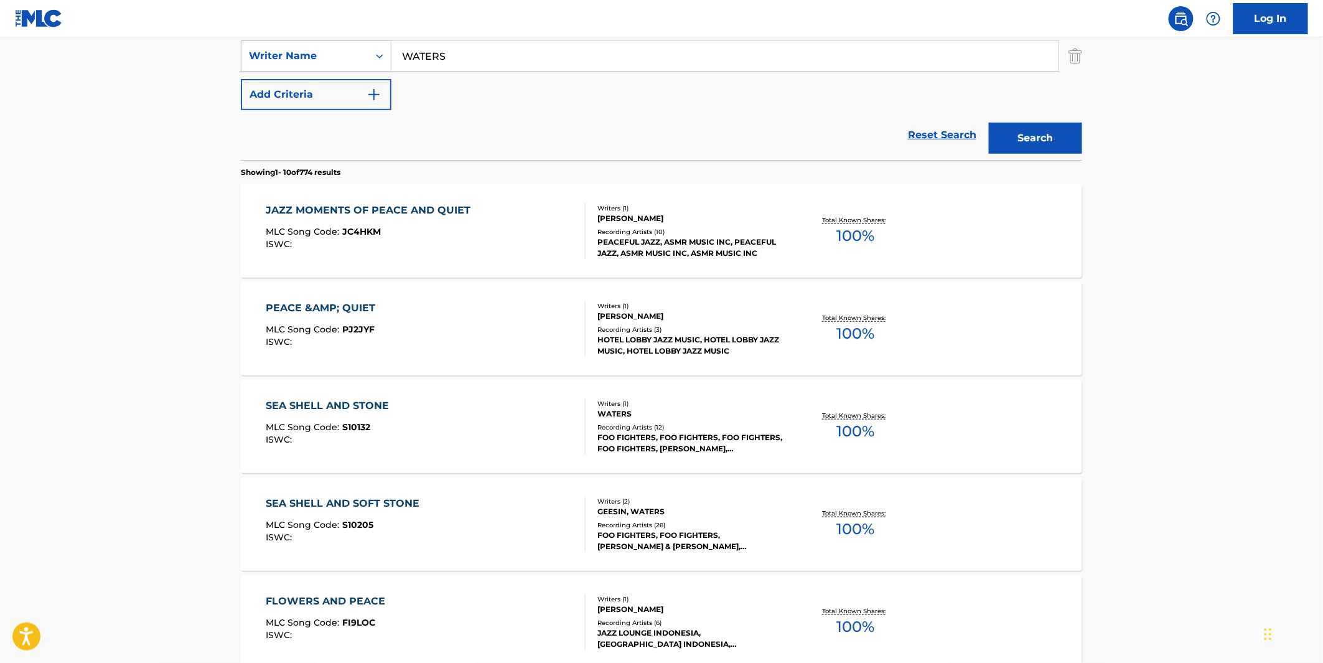
scroll to position [276, 0]
